Goal: Task Accomplishment & Management: Use online tool/utility

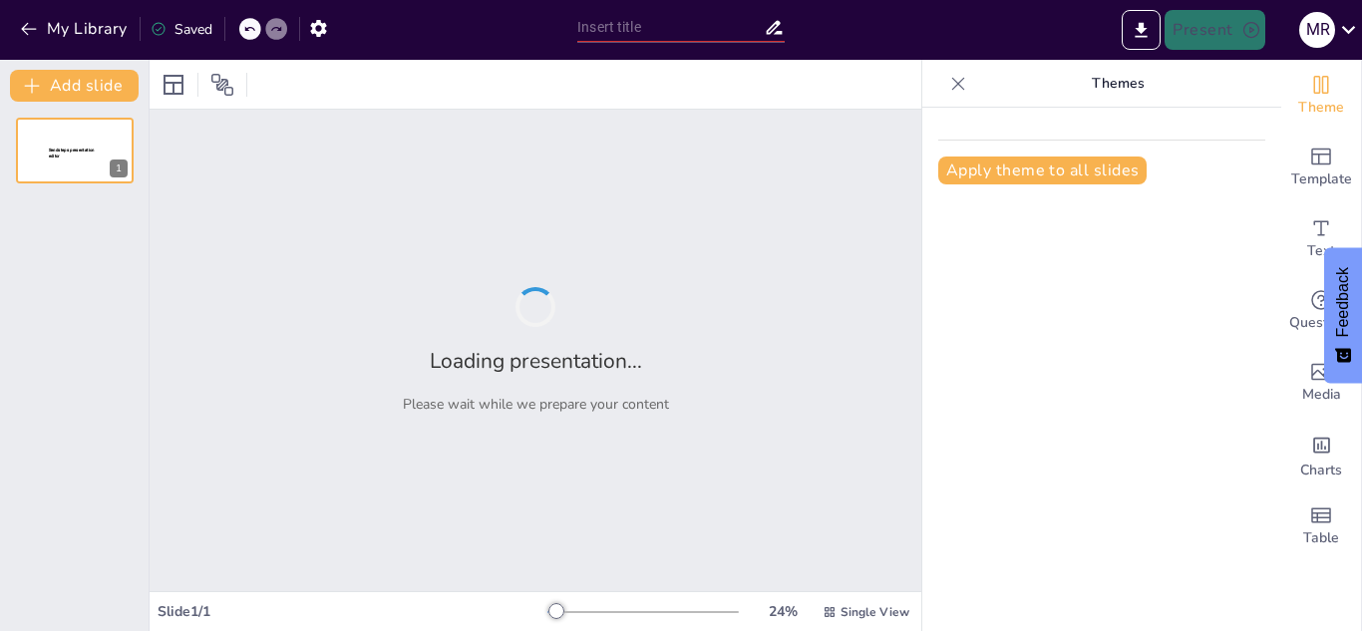
type input "La Conexión entre Teología [DEMOGRAPHIC_DATA] y Prácticas de Arquitectura Soste…"
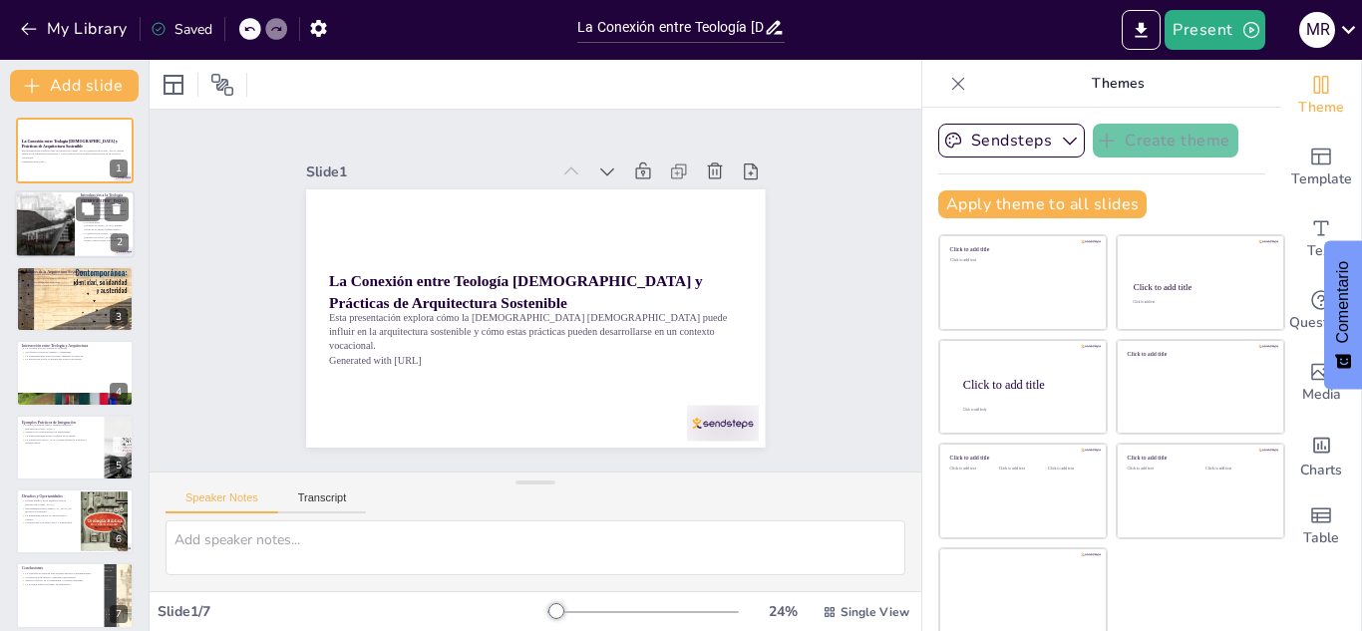
click at [79, 227] on div at bounding box center [75, 226] width 120 height 68
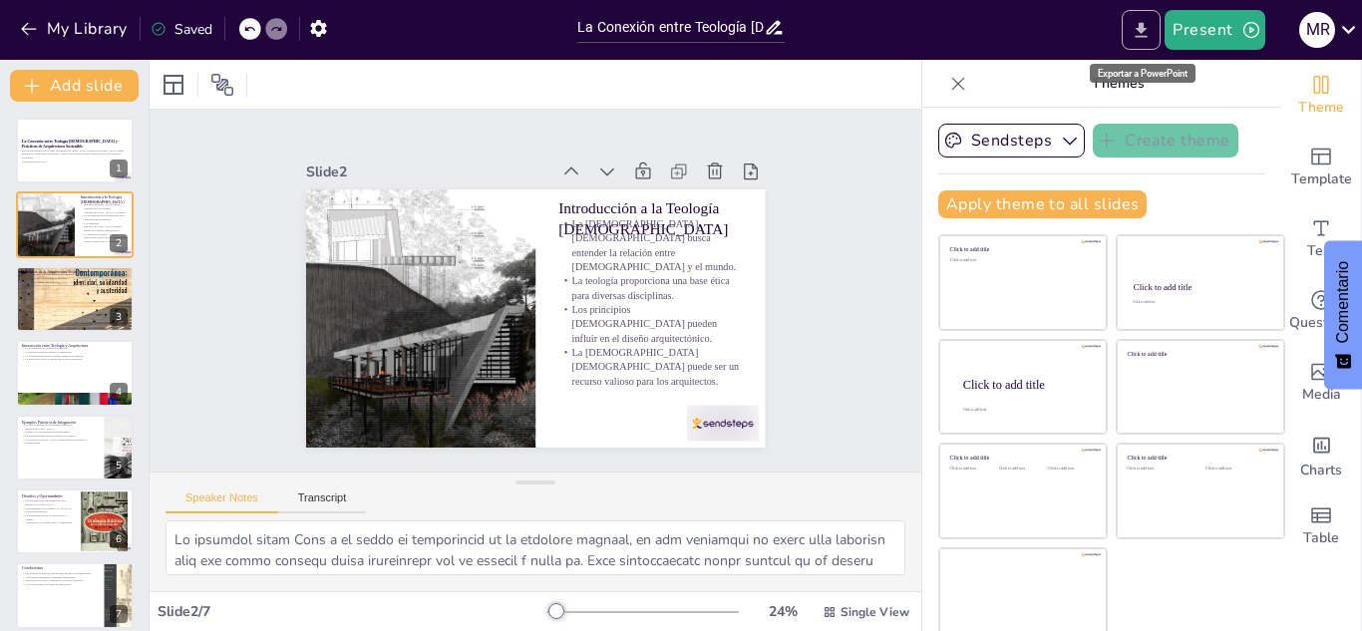
click at [1137, 25] on icon "Export to PowerPoint" at bounding box center [1141, 30] width 21 height 21
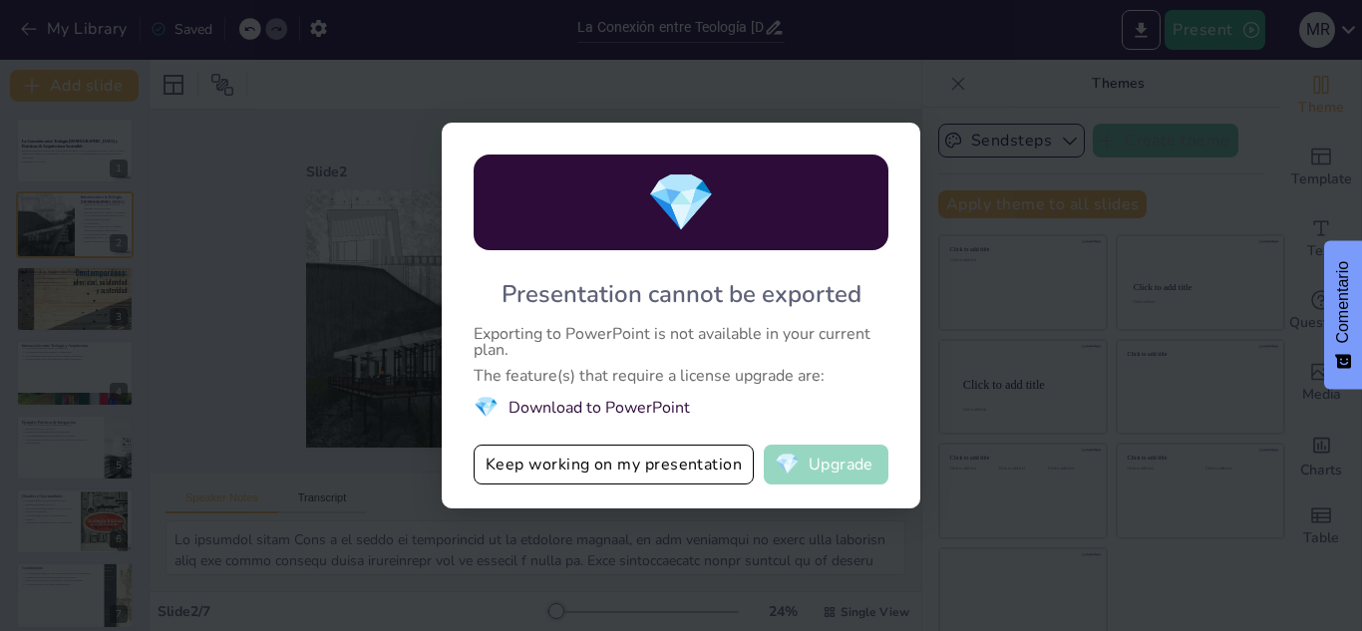
click at [830, 460] on button "💎 Upgrade" at bounding box center [826, 465] width 125 height 40
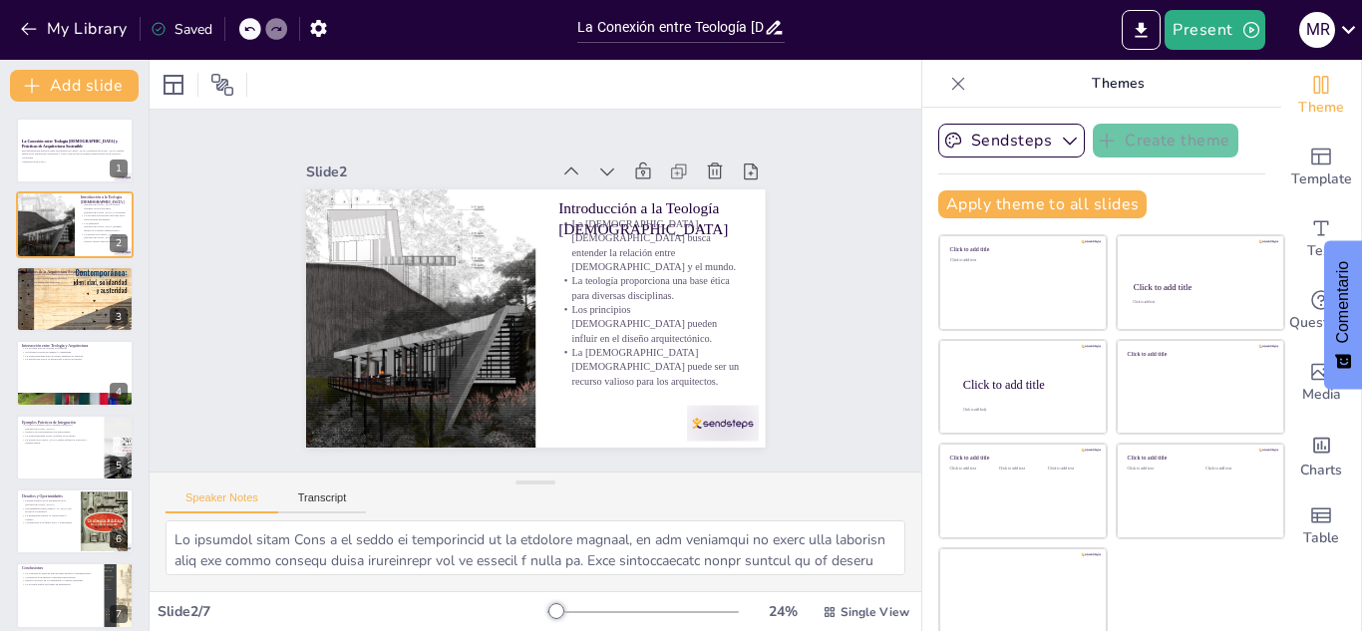
scroll to position [12, 0]
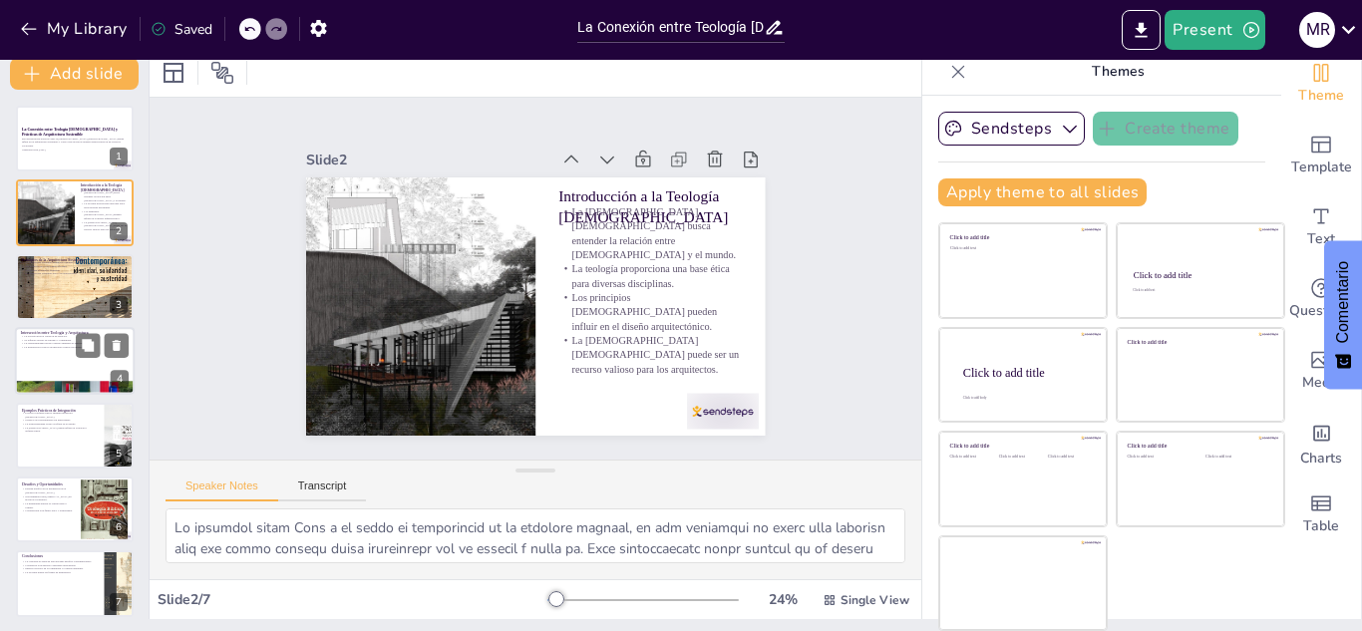
click at [98, 360] on div at bounding box center [75, 361] width 120 height 68
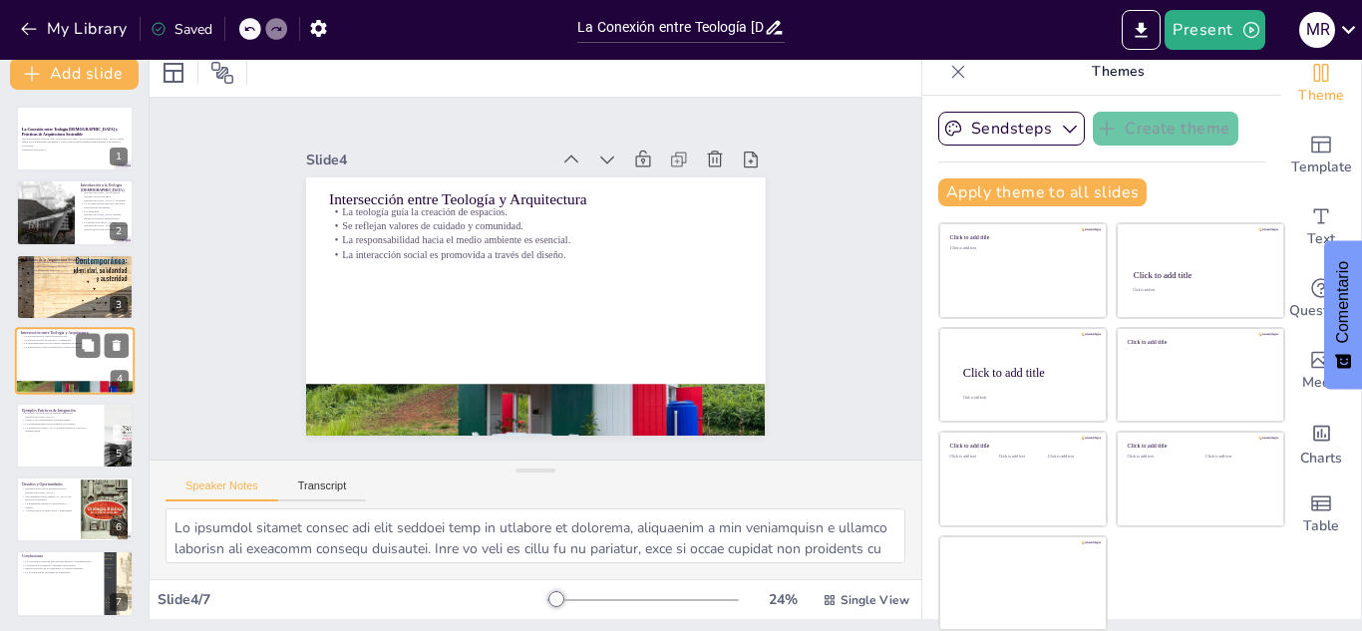
scroll to position [6, 0]
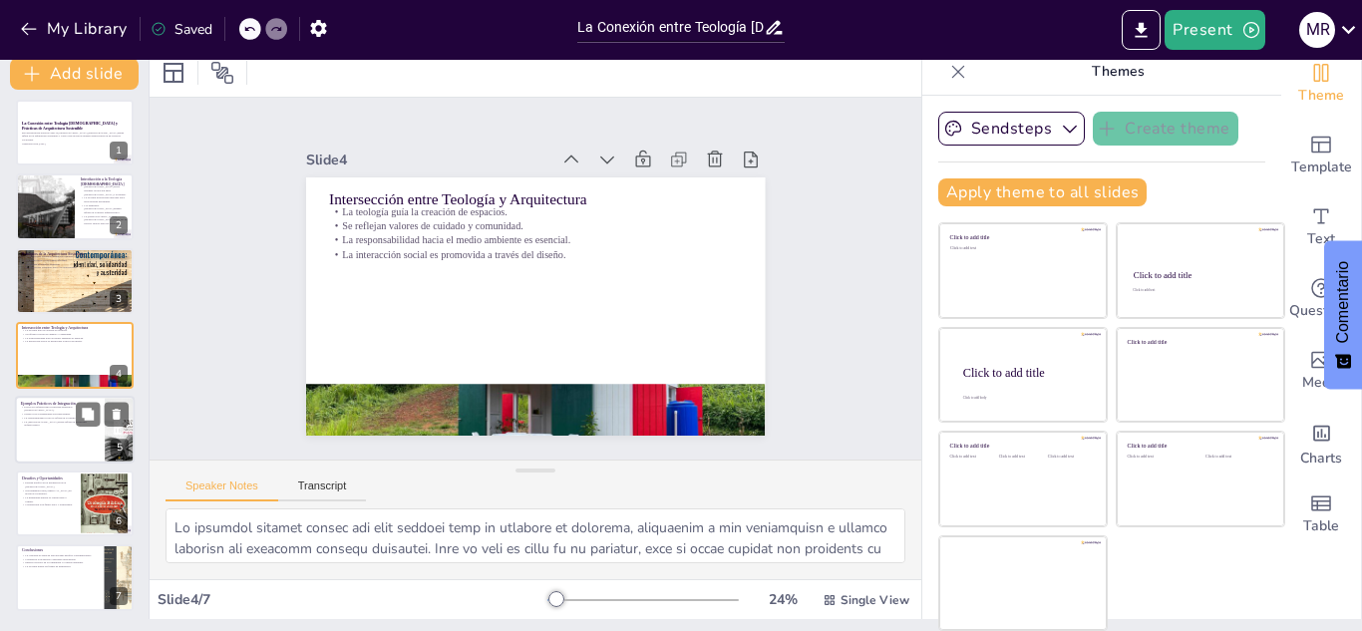
click at [49, 427] on div at bounding box center [75, 430] width 120 height 68
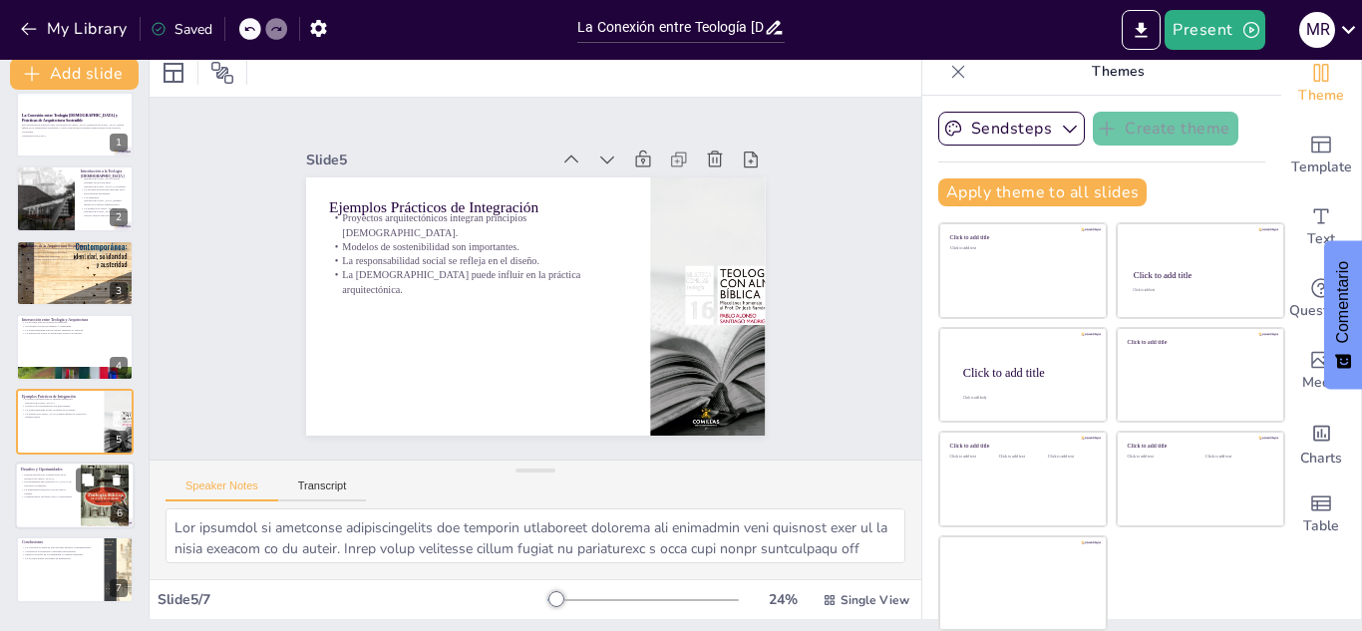
click at [49, 488] on p "La mentalidad abierta es crucial para el cambio." at bounding box center [48, 491] width 54 height 7
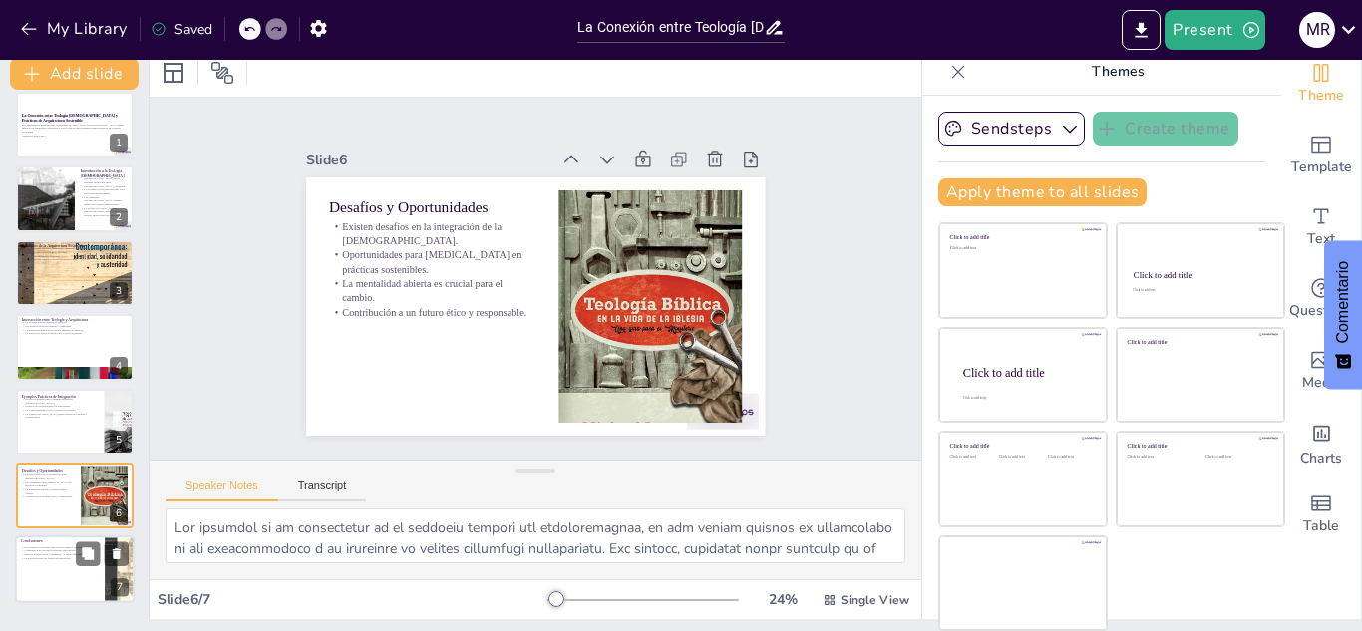
click at [67, 577] on div at bounding box center [75, 571] width 120 height 68
type textarea "La conexión entre la teología bíblica y la arquitectura es crucial para enfrent…"
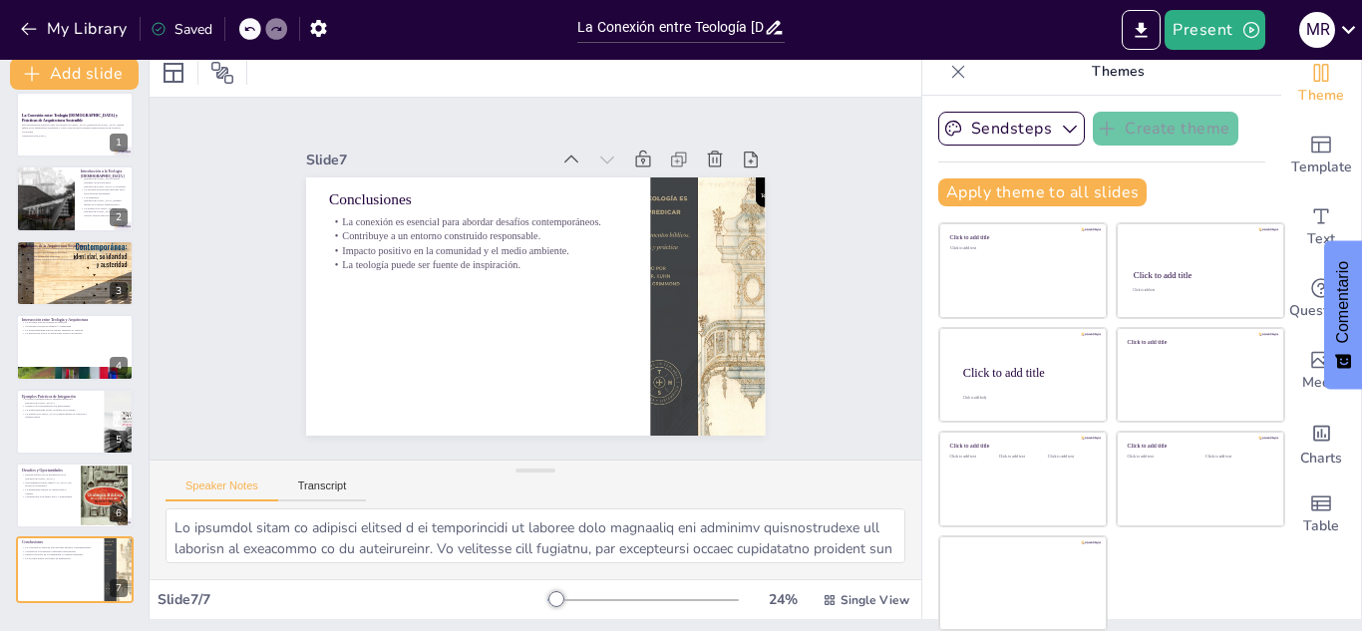
scroll to position [0, 0]
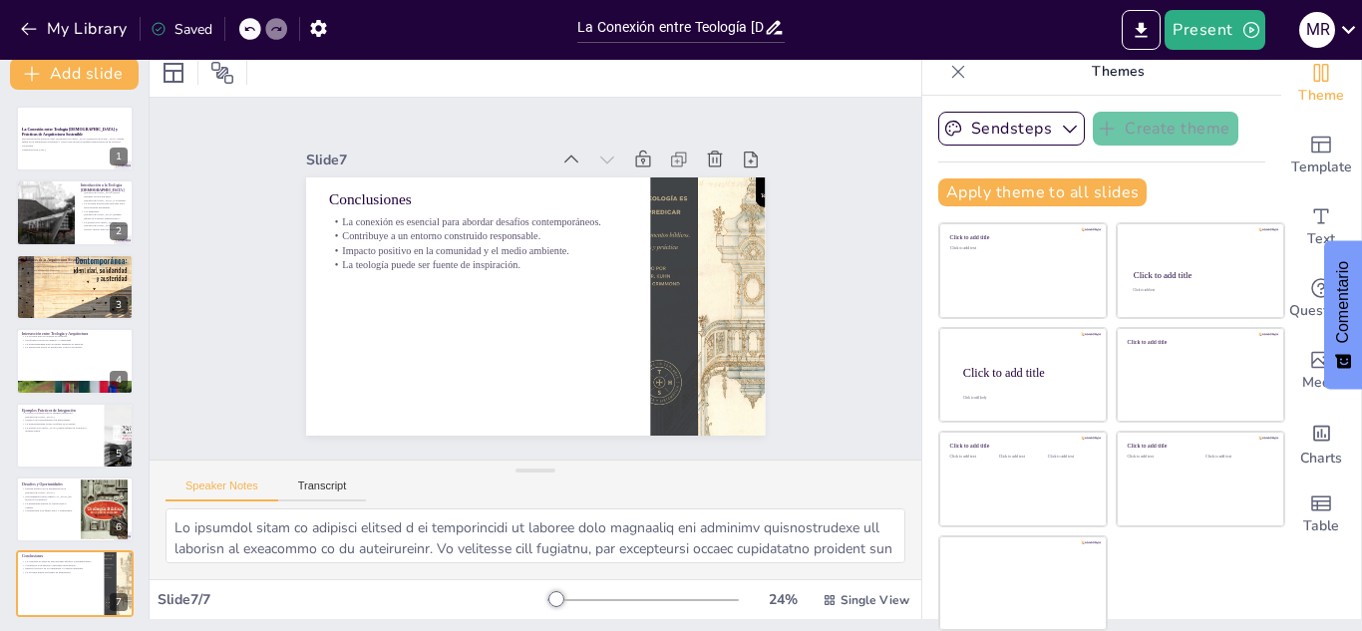
click at [193, 27] on div "Saved" at bounding box center [182, 29] width 62 height 19
click at [190, 26] on div "Saved" at bounding box center [182, 29] width 62 height 19
click at [1208, 36] on button "Present" at bounding box center [1215, 30] width 100 height 40
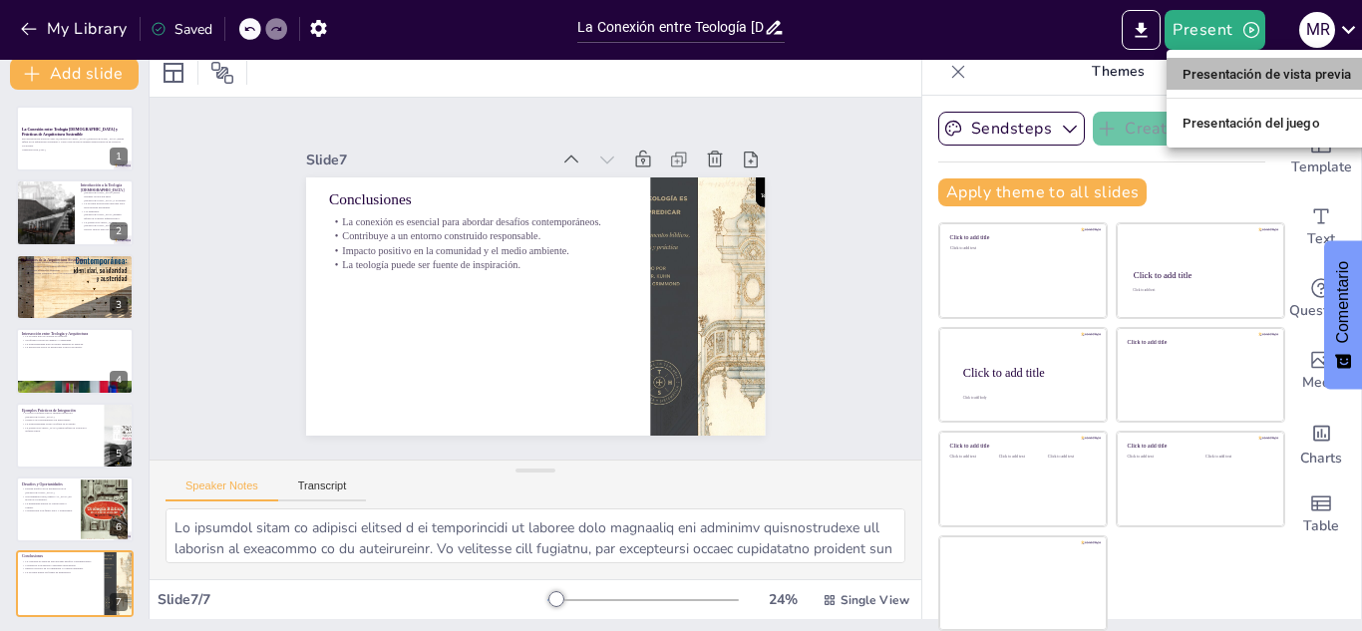
click at [1219, 77] on font "Presentación de vista previa" at bounding box center [1268, 74] width 170 height 15
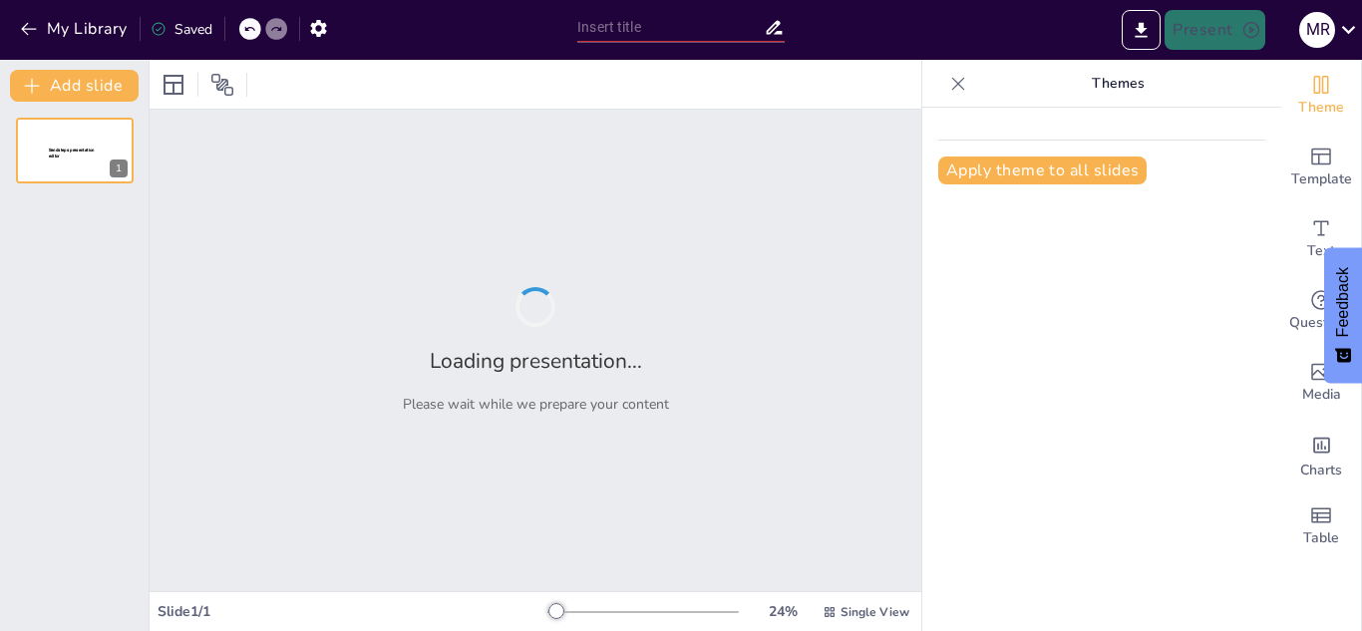
type input "La Conexión entre Teología [DEMOGRAPHIC_DATA] y Prácticas de Arquitectura Soste…"
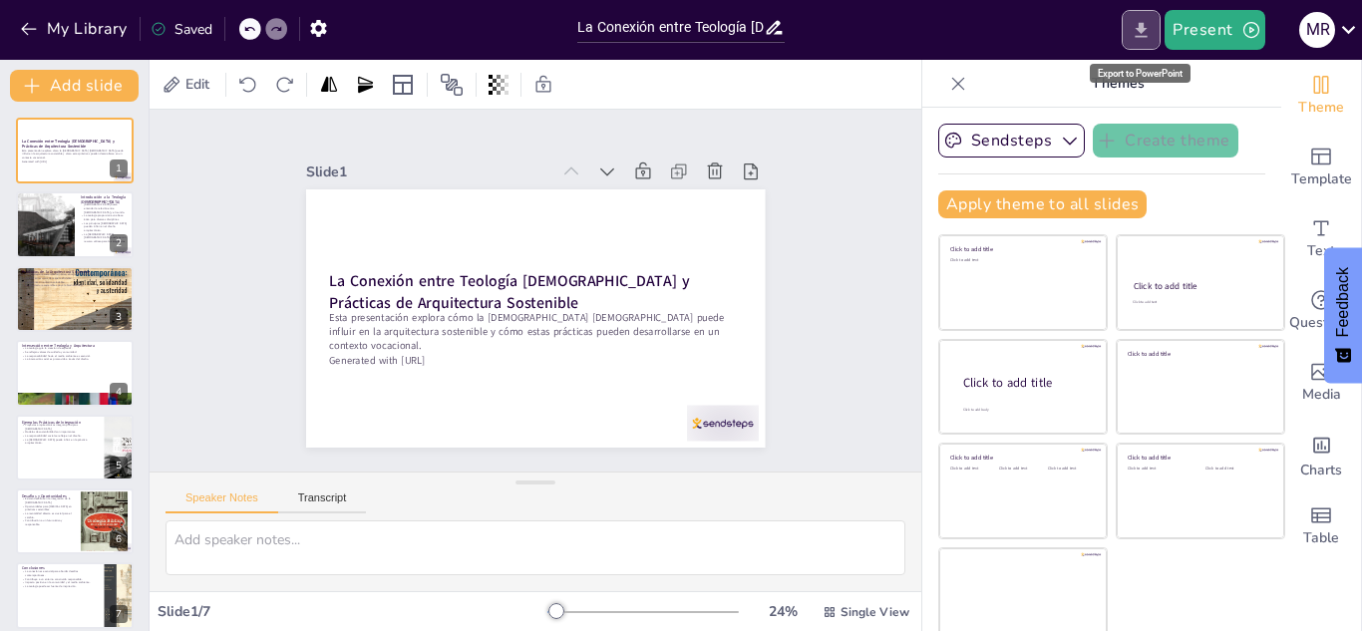
click at [1136, 23] on icon "Export to PowerPoint" at bounding box center [1141, 30] width 21 height 21
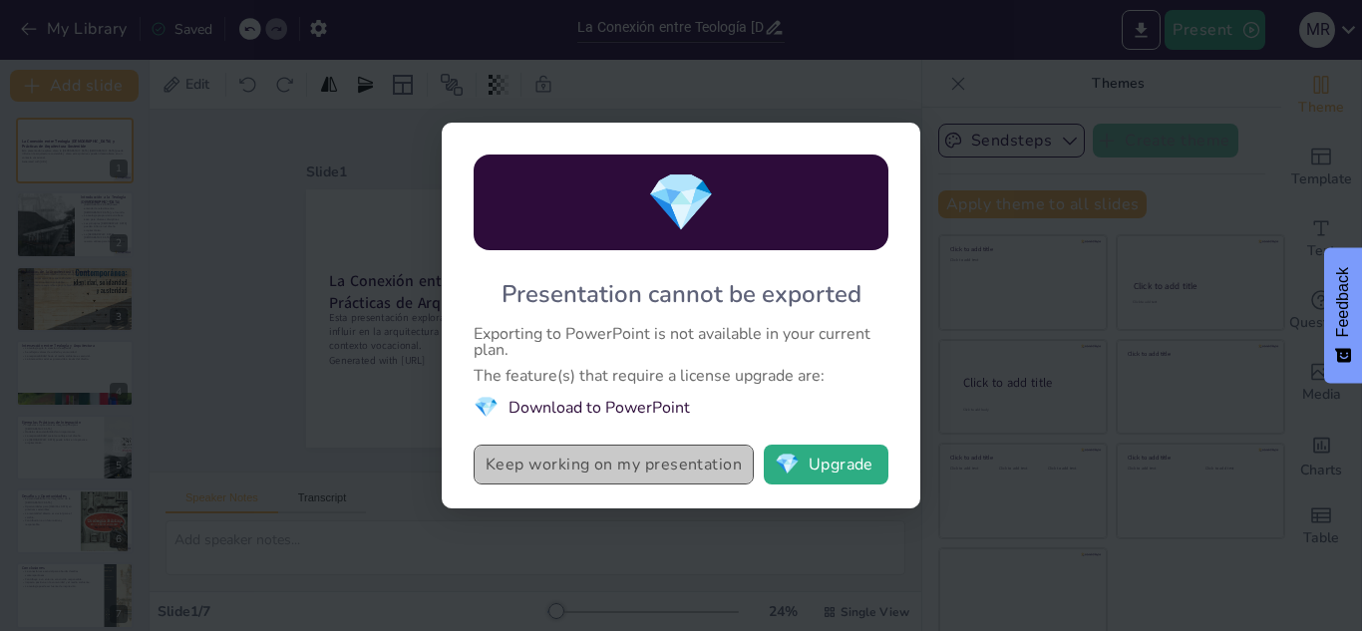
click at [604, 462] on button "Keep working on my presentation" at bounding box center [614, 465] width 280 height 40
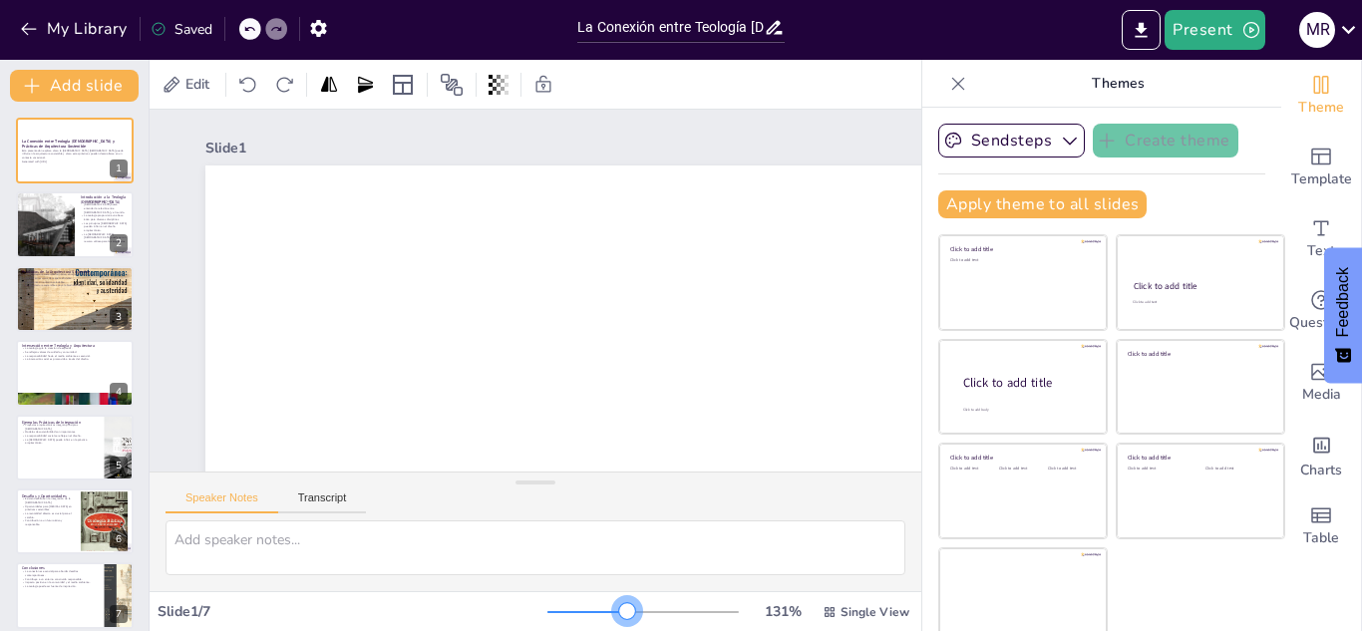
click at [599, 613] on div at bounding box center [644, 612] width 192 height 16
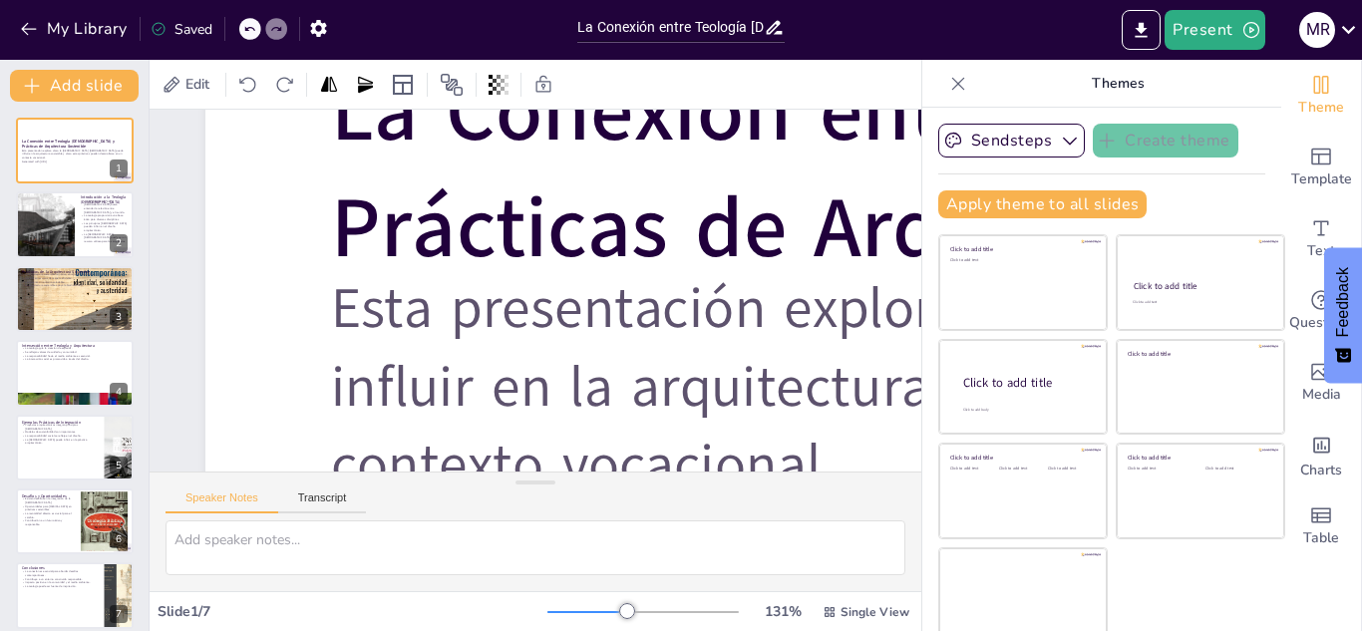
scroll to position [575, 0]
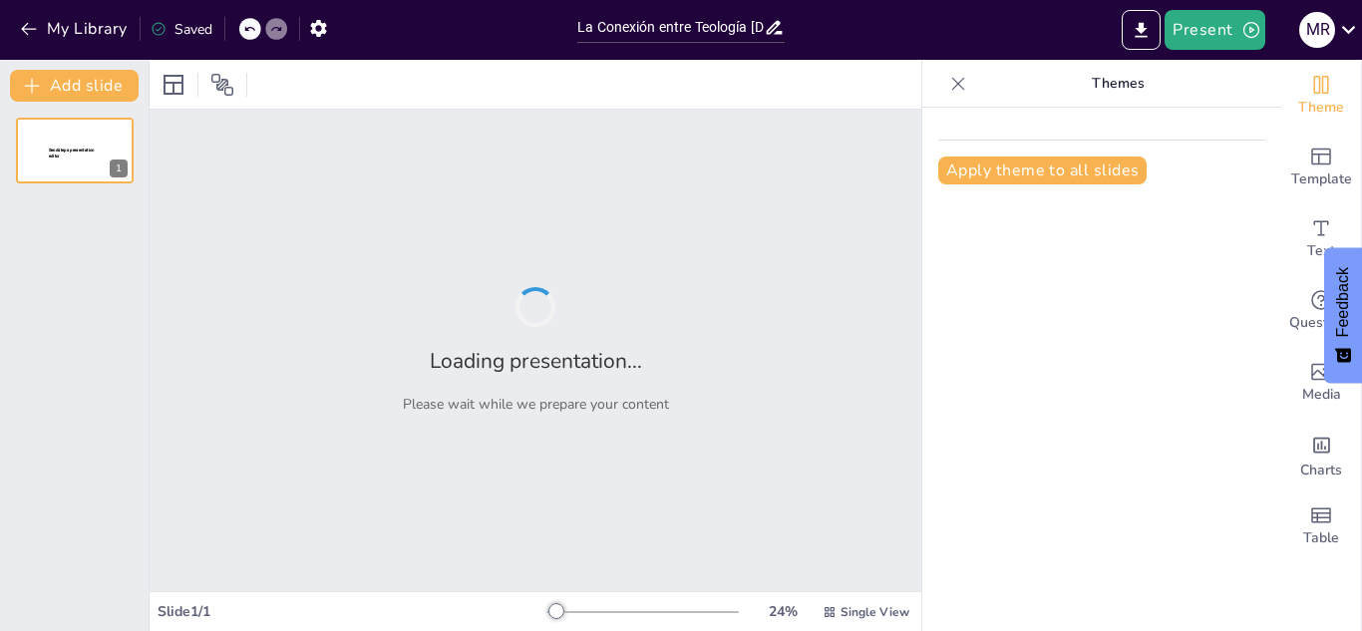
type input "La Conexión entre Teología [DEMOGRAPHIC_DATA] y Prácticas de Arquitectura Soste…"
